Goal: Information Seeking & Learning: Learn about a topic

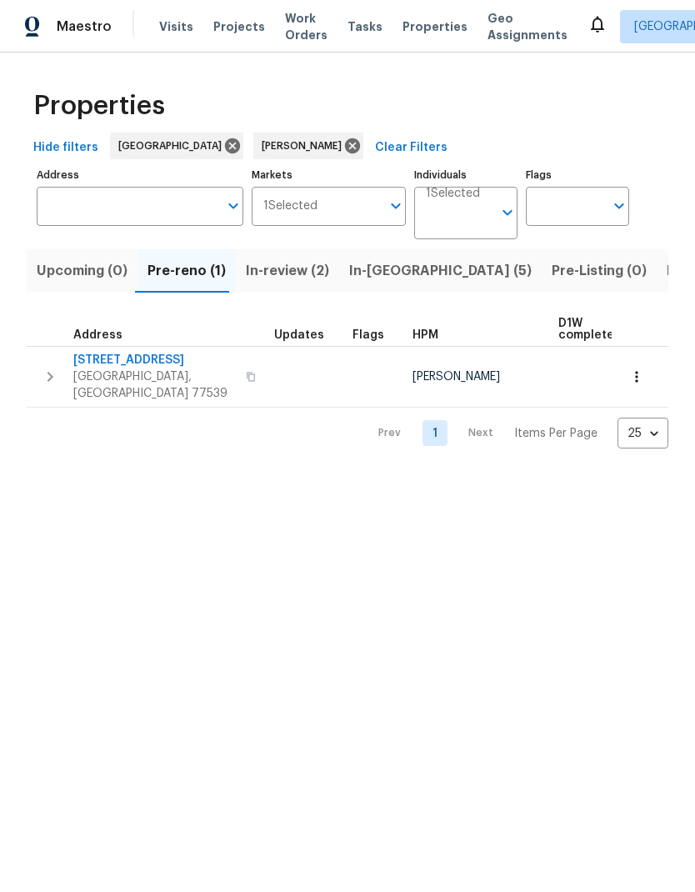
click at [375, 269] on span "In-[GEOGRAPHIC_DATA] (5)" at bounding box center [440, 270] width 182 height 23
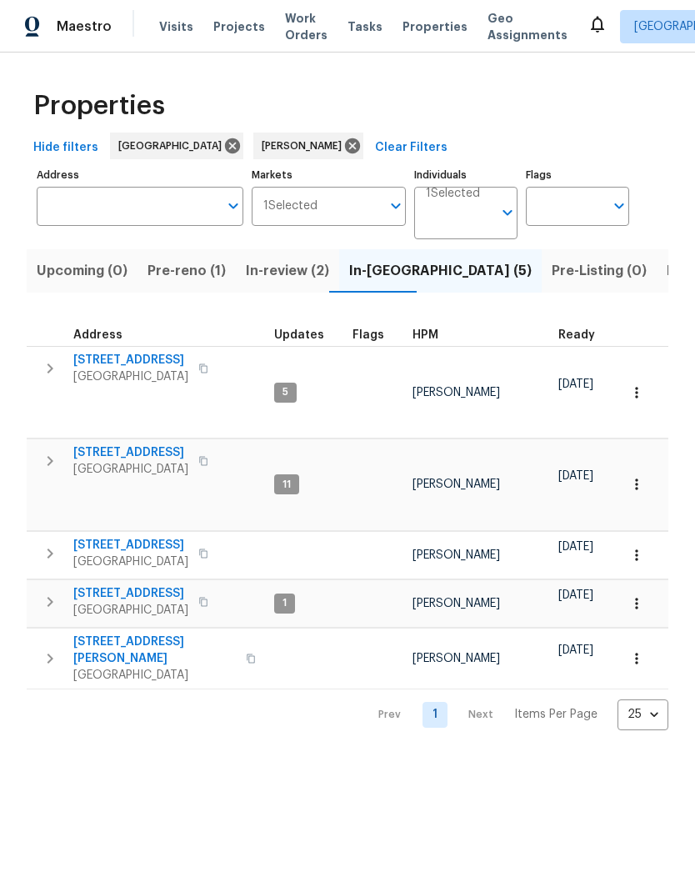
click at [125, 585] on span "[STREET_ADDRESS]" at bounding box center [130, 593] width 115 height 17
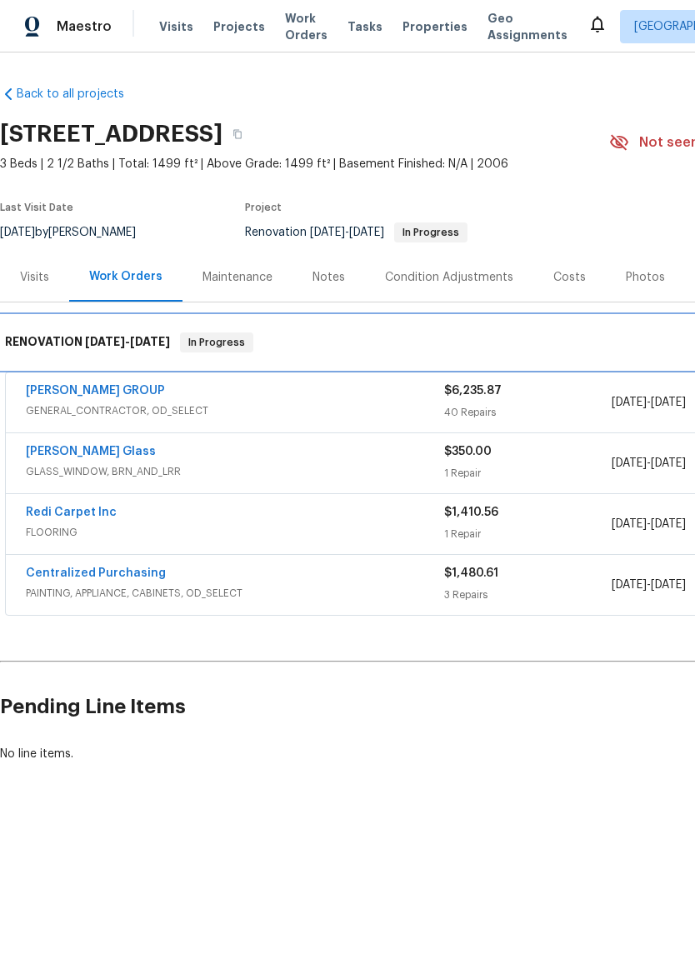
click at [95, 368] on div "RENOVATION 8/19/25 - 8/26/25 In Progress" at bounding box center [471, 342] width 942 height 53
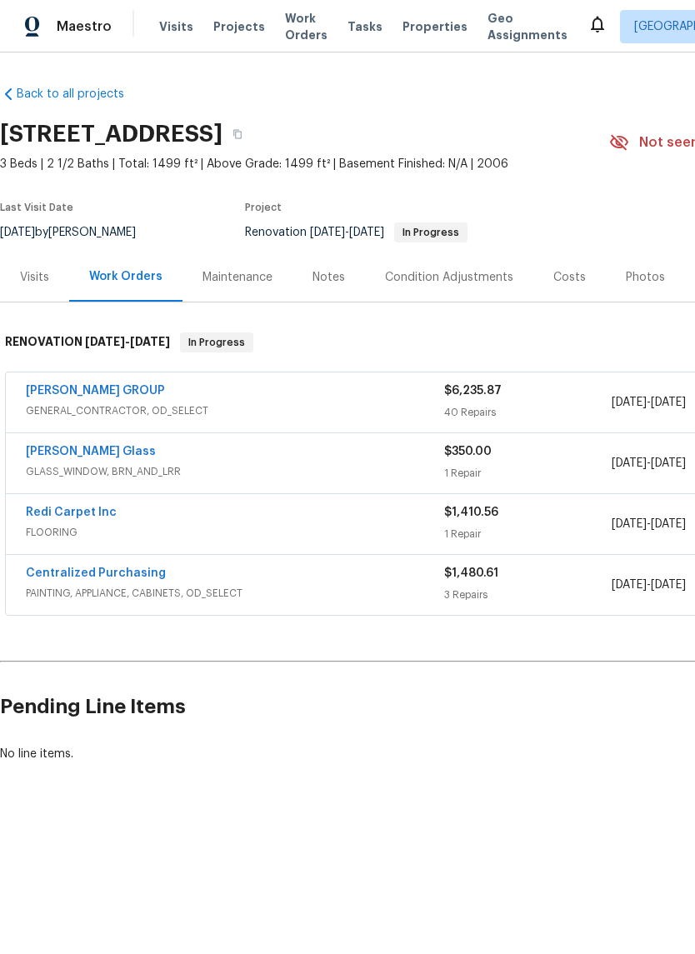
click at [105, 392] on link "BARAKEL VENZ GROUP" at bounding box center [95, 391] width 139 height 12
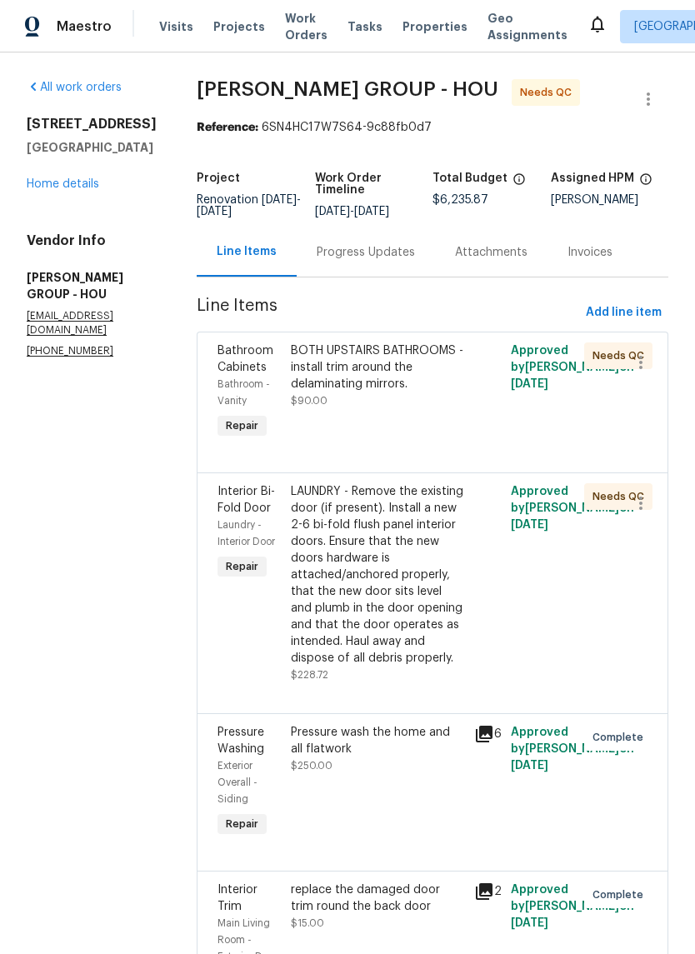
click at [368, 565] on div "LAUNDRY - Remove the existing door (if present). Install a new 2-6 bi-fold flus…" at bounding box center [377, 574] width 173 height 183
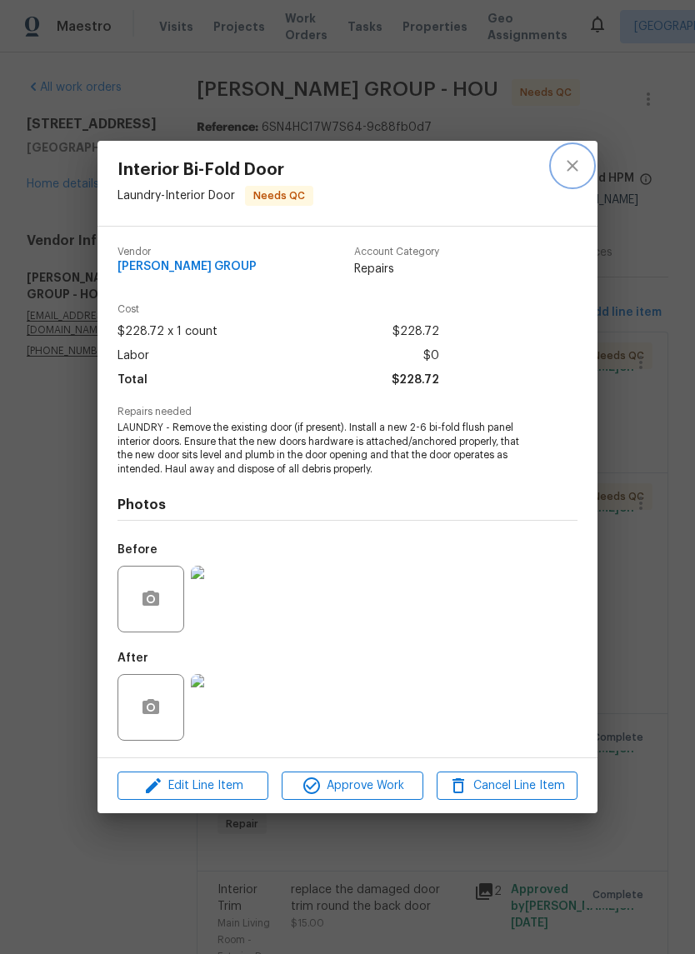
click at [572, 165] on icon "close" at bounding box center [572, 165] width 11 height 11
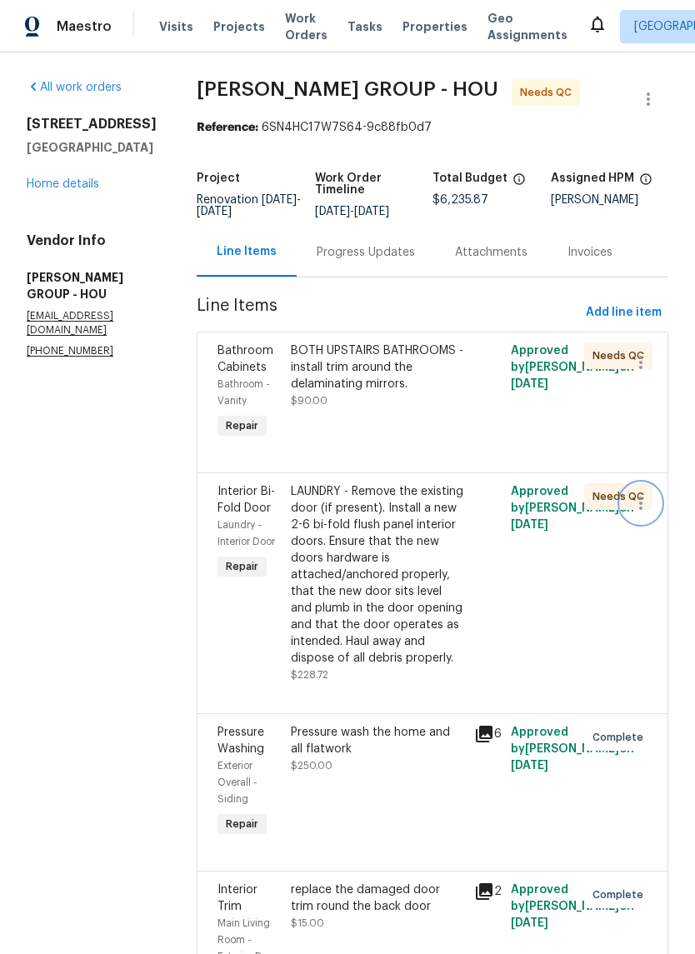
click at [638, 507] on icon "button" at bounding box center [641, 503] width 20 height 20
click at [650, 502] on li "Cancel" at bounding box center [649, 505] width 64 height 27
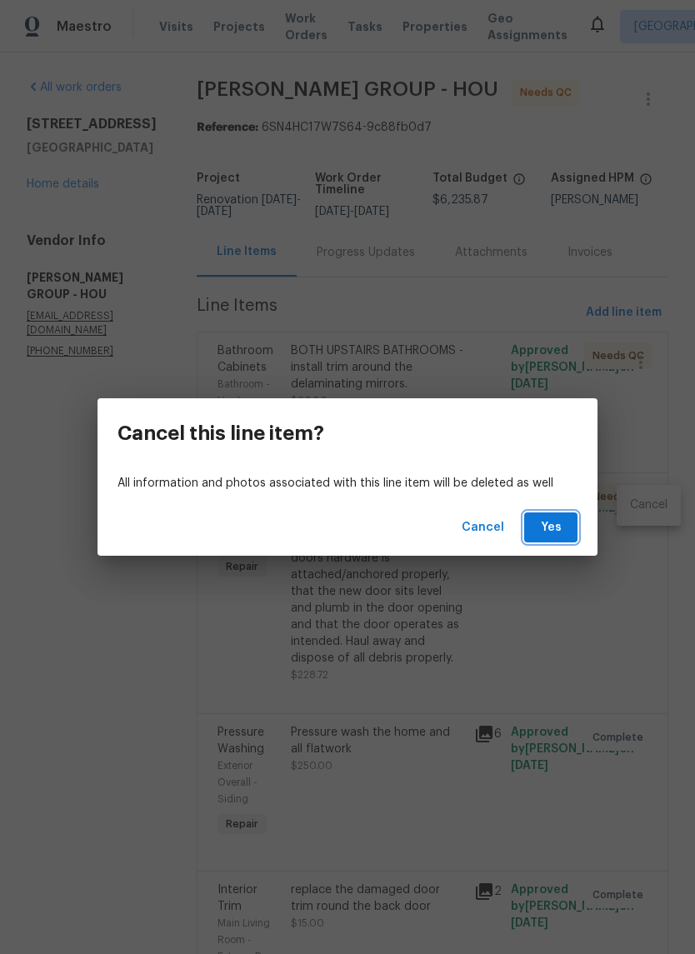
click at [568, 517] on button "Yes" at bounding box center [550, 527] width 53 height 31
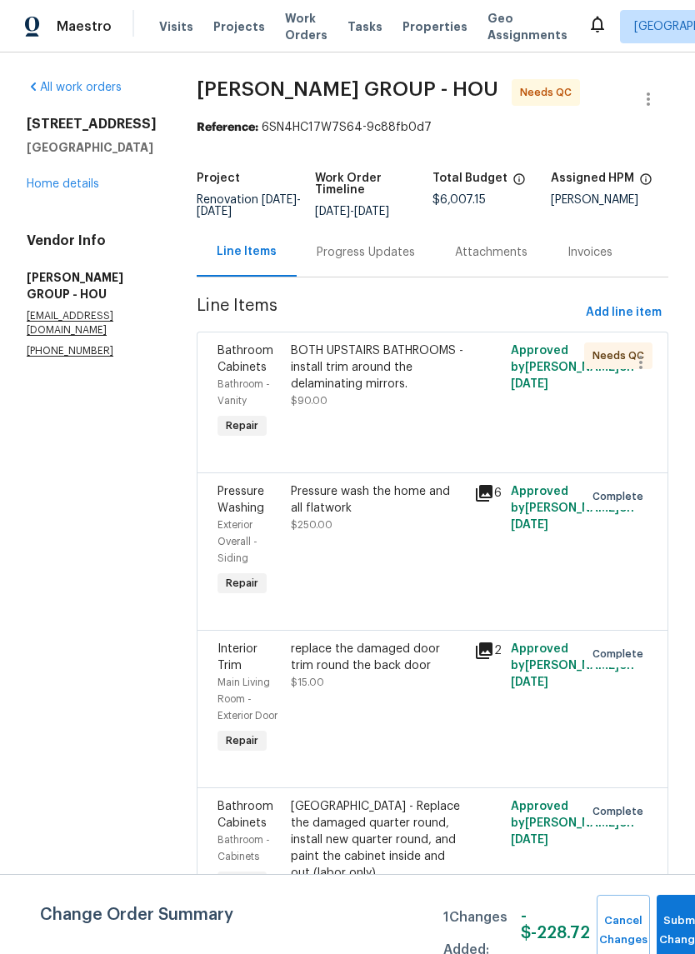
click at [71, 190] on link "Home details" at bounding box center [63, 184] width 72 height 12
